Goal: Information Seeking & Learning: Learn about a topic

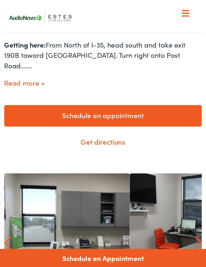
scroll to position [249, 0]
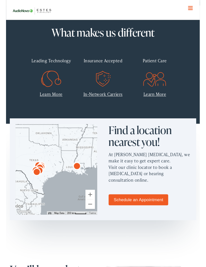
scroll to position [148, 0]
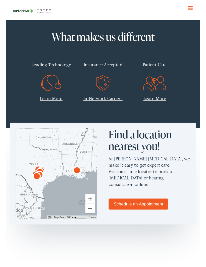
click at [44, 67] on div "Leading Technology" at bounding box center [47, 68] width 47 height 15
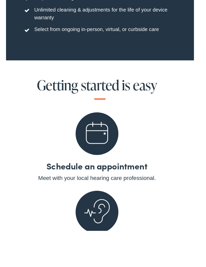
scroll to position [1954, 0]
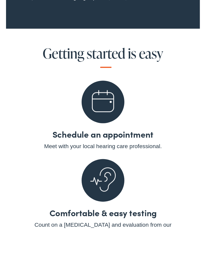
scroll to position [1982, 0]
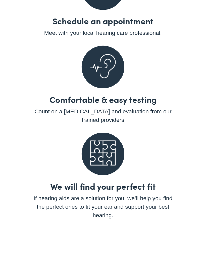
scroll to position [2087, 0]
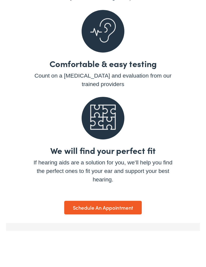
scroll to position [2121, 0]
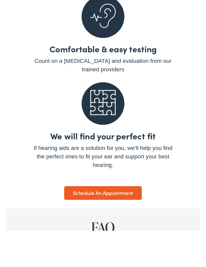
scroll to position [2129, 0]
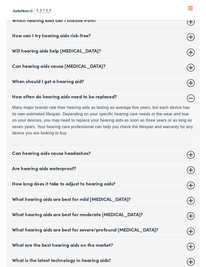
scroll to position [2122, 0]
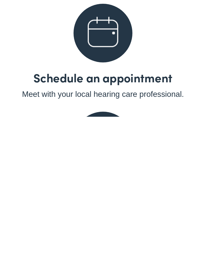
scroll to position [2129, 0]
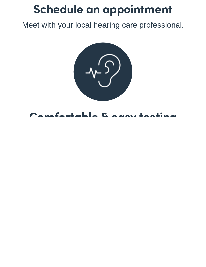
scroll to position [2173, 0]
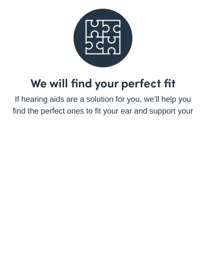
scroll to position [2271, 0]
